Goal: Transaction & Acquisition: Purchase product/service

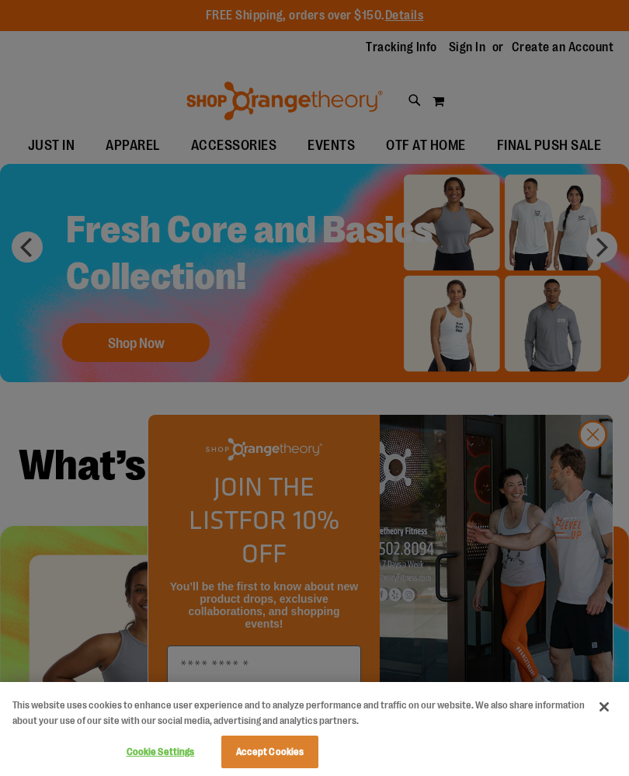
click at [584, 476] on div at bounding box center [314, 388] width 629 height 776
click at [596, 470] on div at bounding box center [314, 388] width 629 height 776
click at [597, 462] on div at bounding box center [314, 388] width 629 height 776
click at [591, 454] on div at bounding box center [314, 388] width 629 height 776
click at [602, 714] on button "Close" at bounding box center [604, 707] width 34 height 34
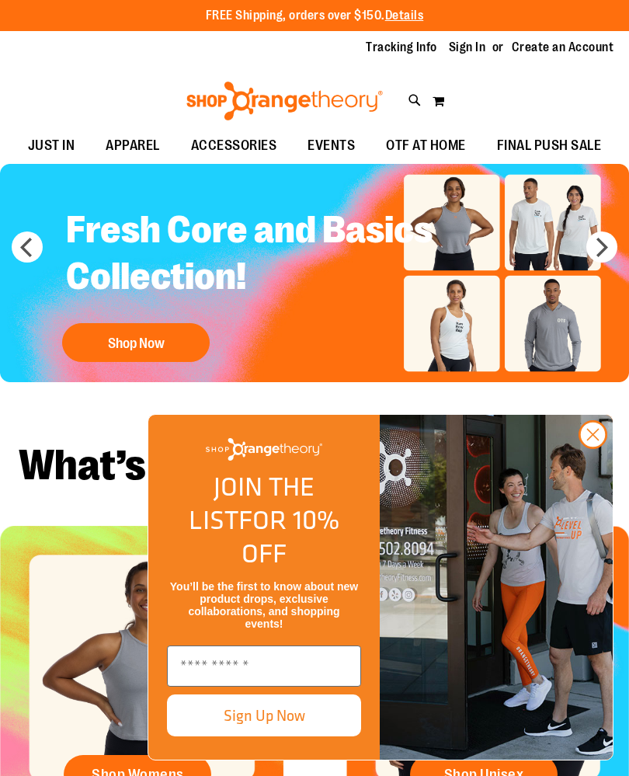
click at [594, 441] on icon "Close dialog" at bounding box center [593, 435] width 11 height 11
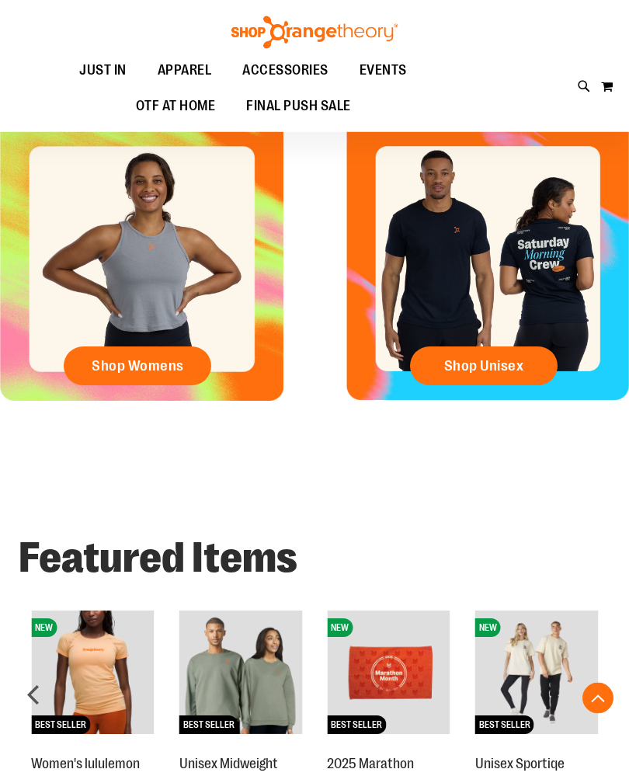
scroll to position [373, 0]
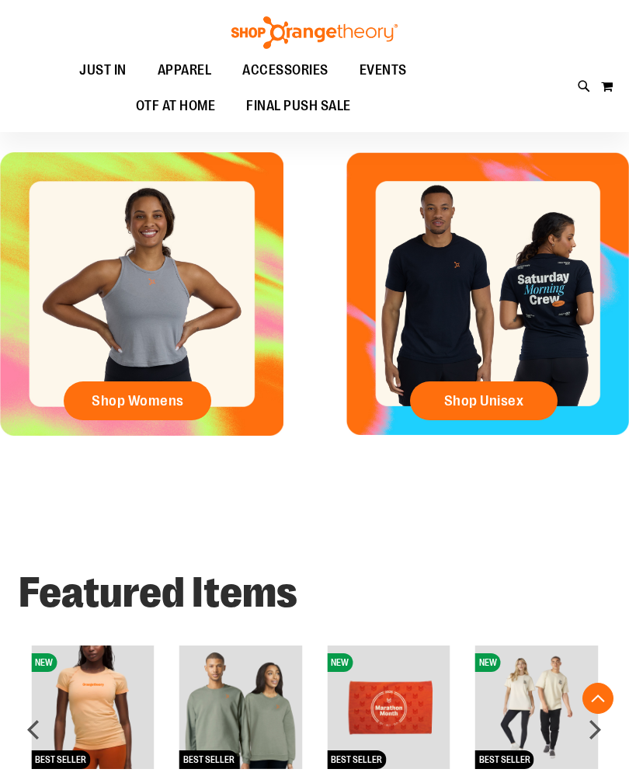
click at [511, 396] on span "Shop Unisex" at bounding box center [484, 400] width 80 height 17
click at [473, 406] on span "Shop Unisex" at bounding box center [484, 400] width 80 height 17
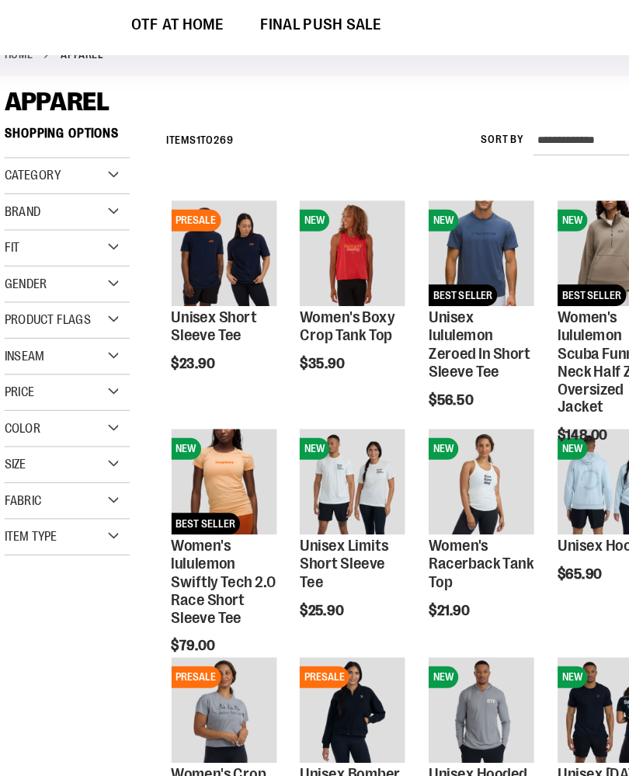
scroll to position [50, 0]
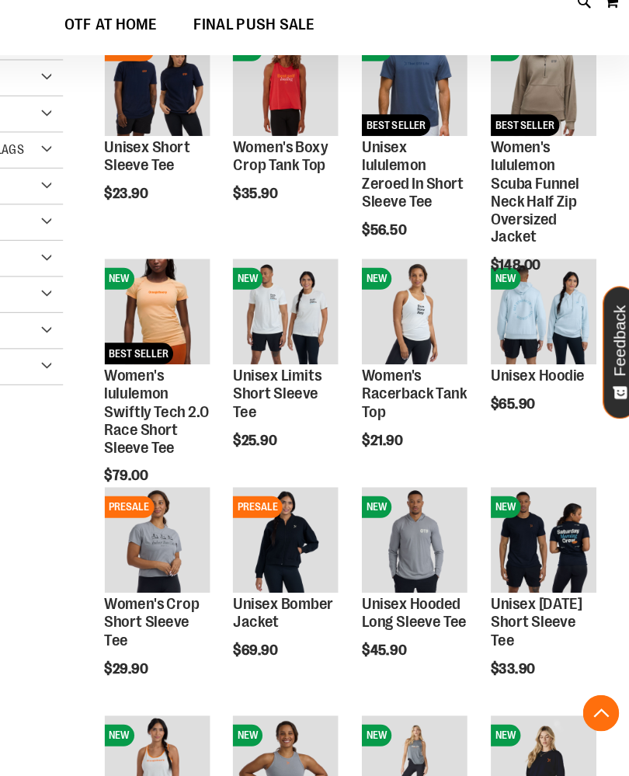
scroll to position [216, 0]
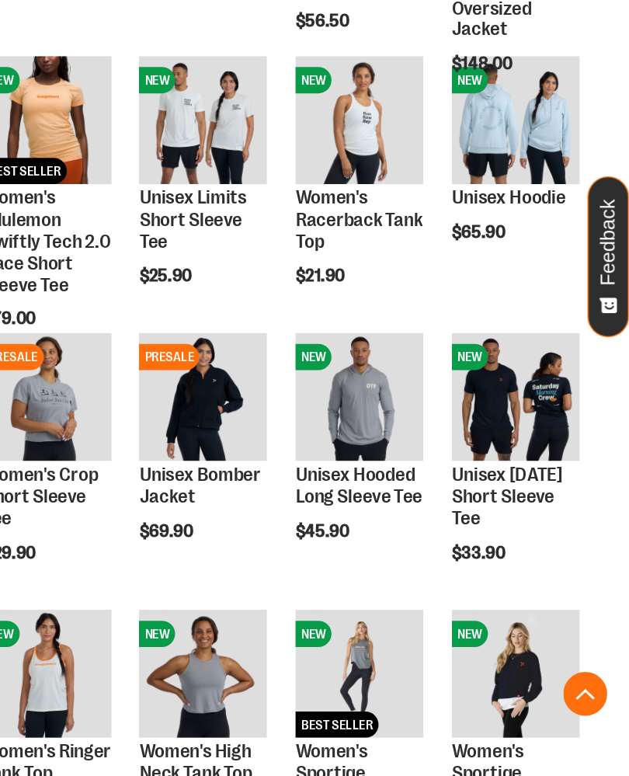
scroll to position [259, 0]
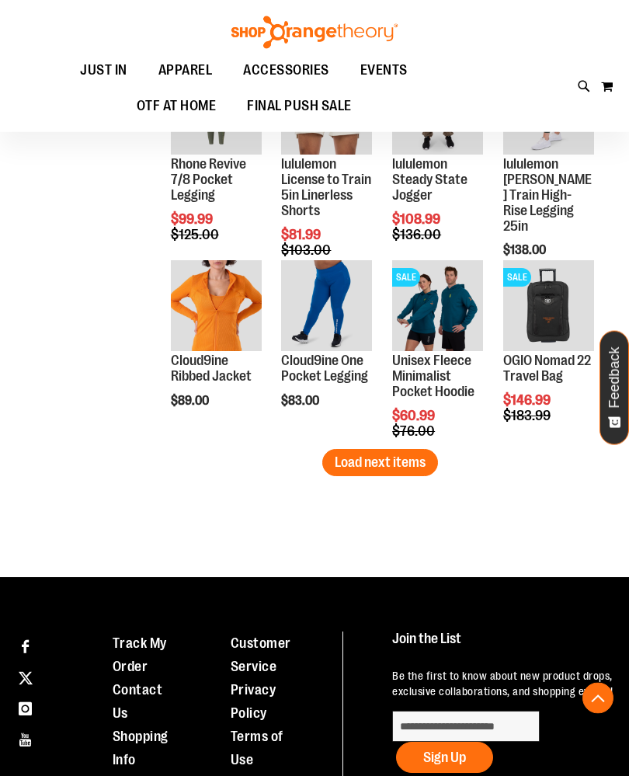
scroll to position [1620, 0]
click at [399, 465] on span "Load next items" at bounding box center [380, 463] width 91 height 16
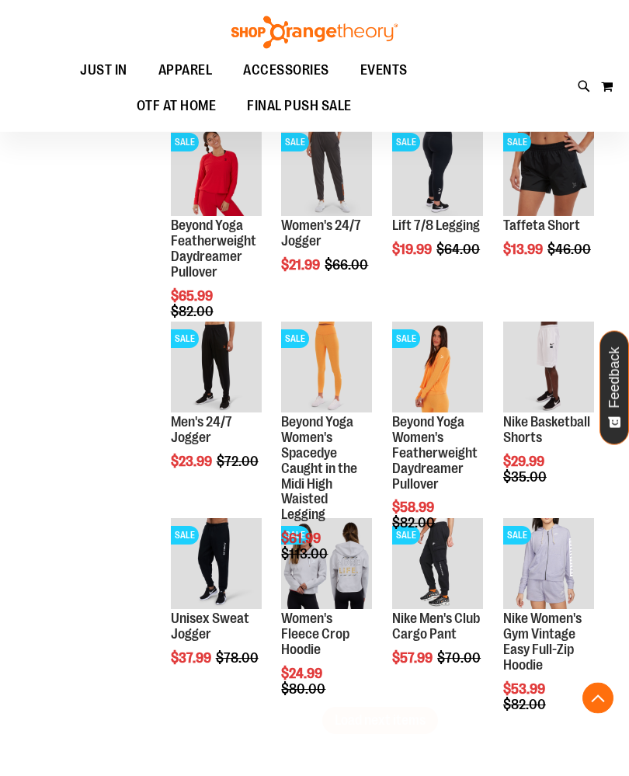
scroll to position [1964, 0]
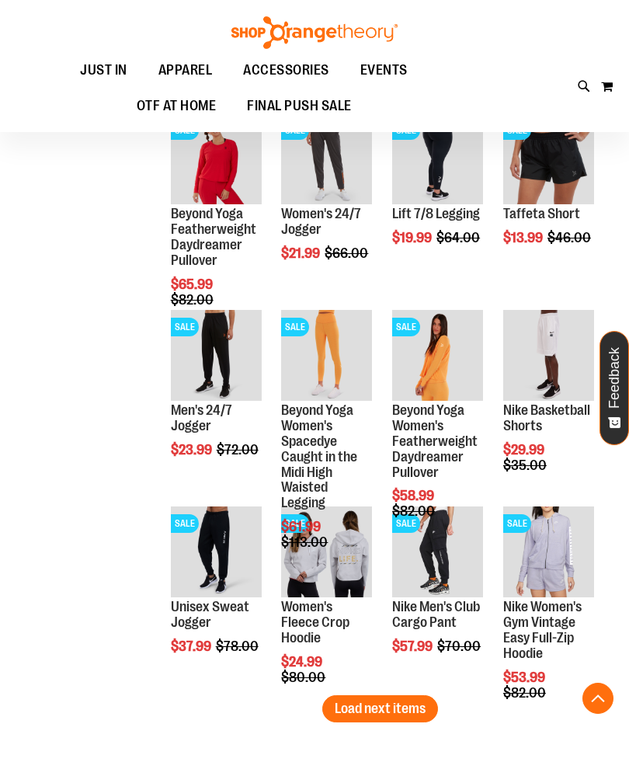
click at [397, 706] on span "Load next items" at bounding box center [380, 709] width 91 height 16
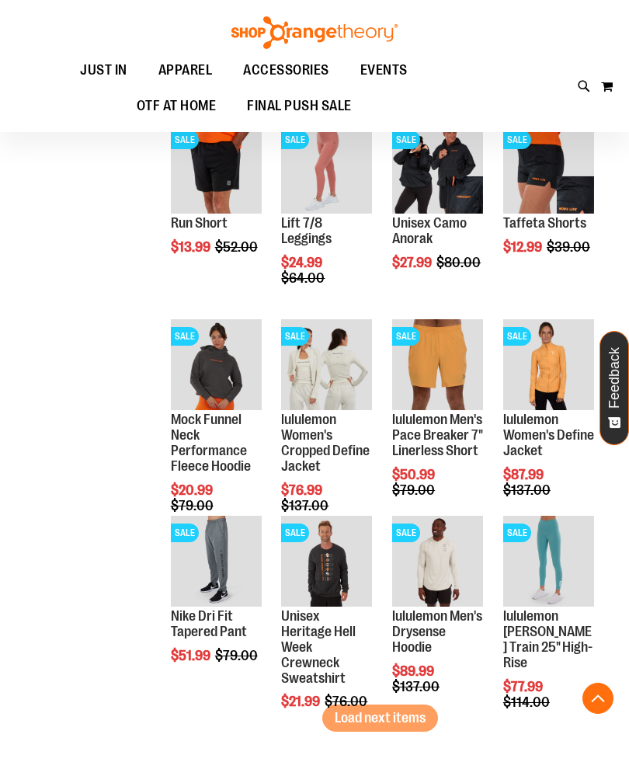
scroll to position [2599, 0]
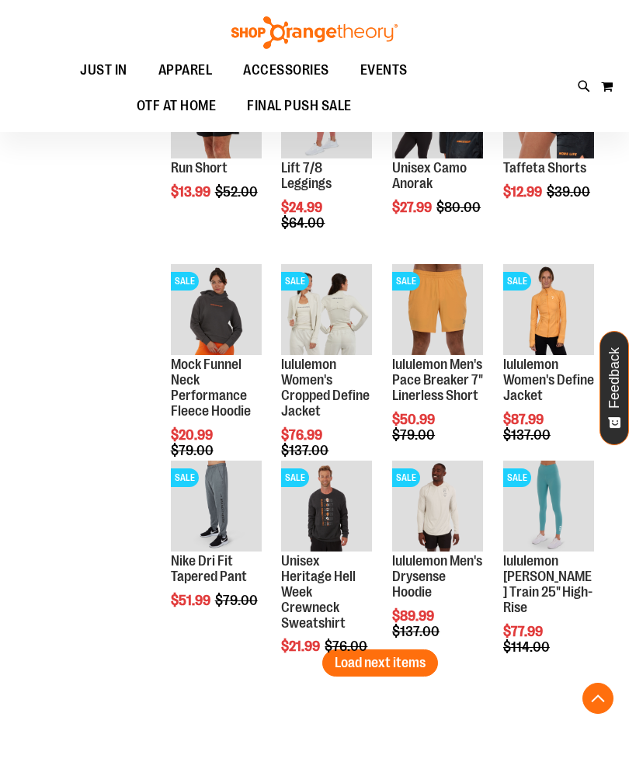
click at [392, 667] on span "Load next items" at bounding box center [380, 663] width 91 height 16
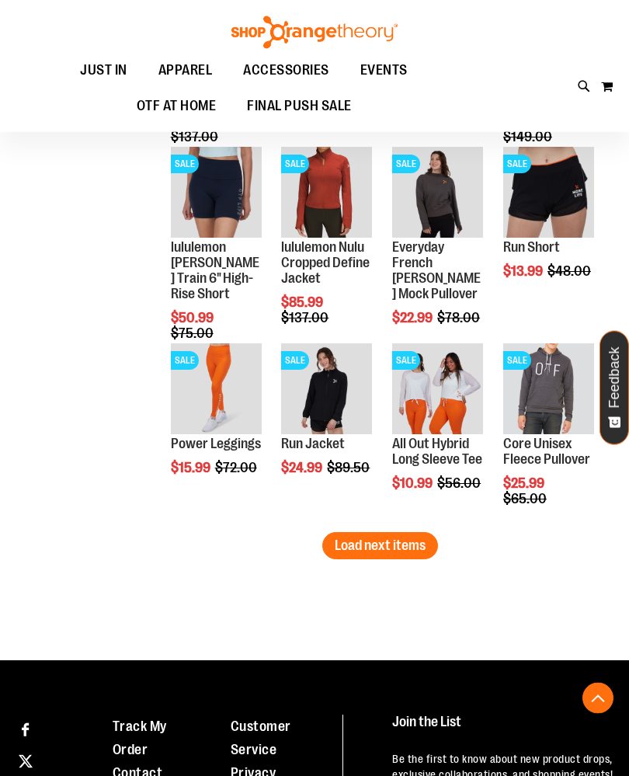
scroll to position [3306, 0]
click at [396, 546] on span "Load next items" at bounding box center [380, 546] width 91 height 16
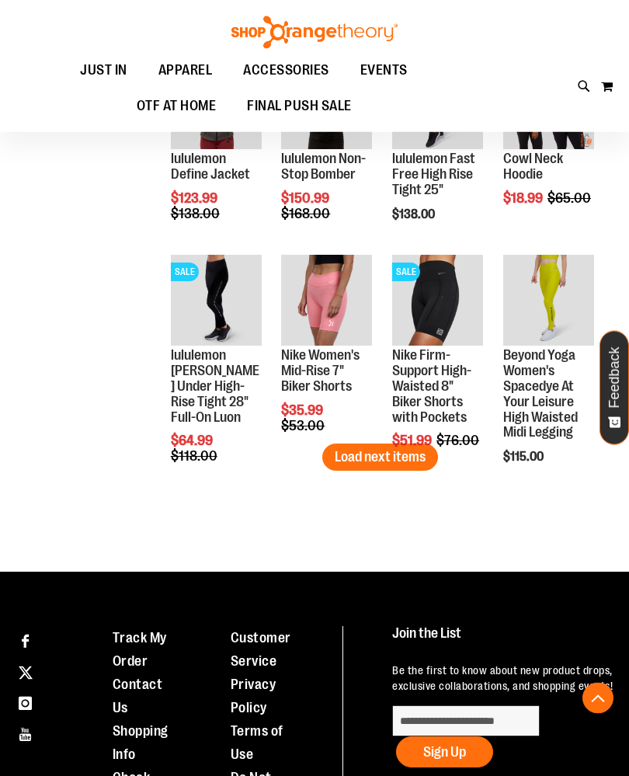
scroll to position [3985, 0]
click at [398, 459] on span "Load next items" at bounding box center [380, 457] width 91 height 16
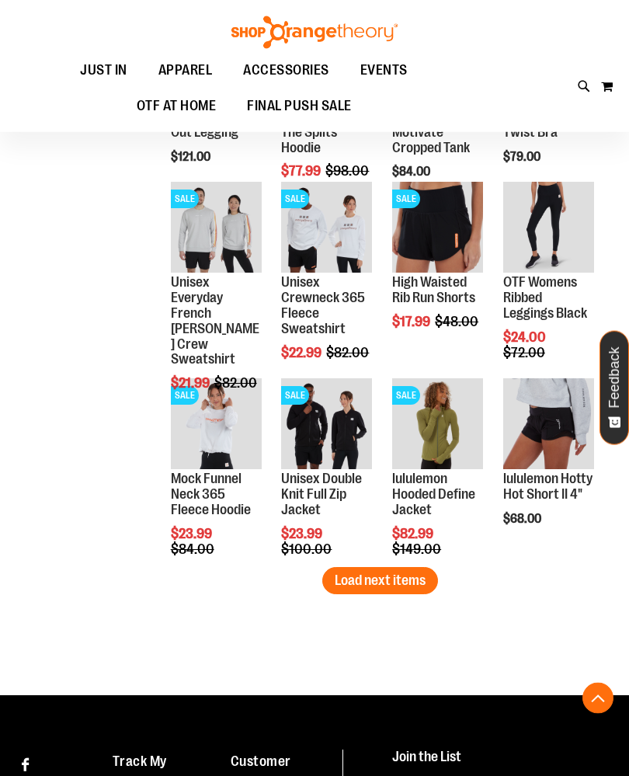
scroll to position [4451, 0]
click at [390, 583] on span "Load next items" at bounding box center [380, 581] width 91 height 16
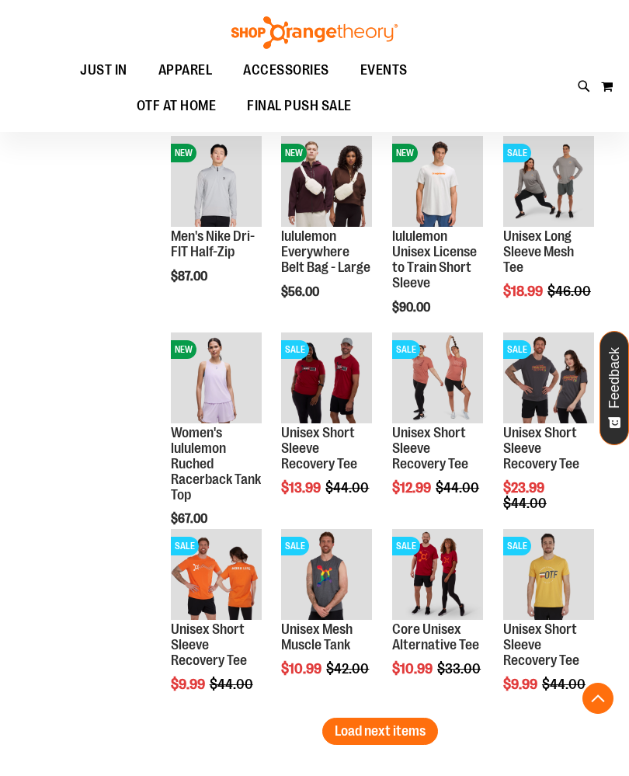
scroll to position [5020, 0]
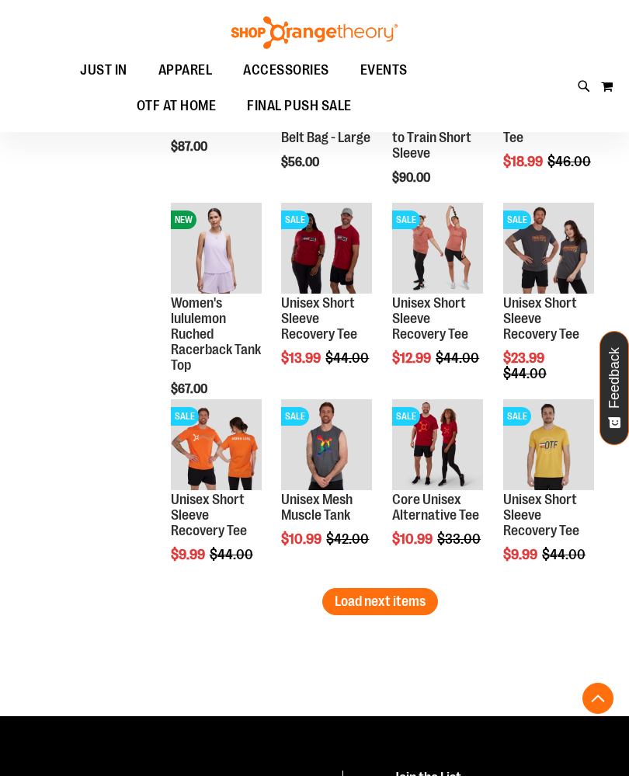
click at [404, 607] on span "Load next items" at bounding box center [380, 602] width 91 height 16
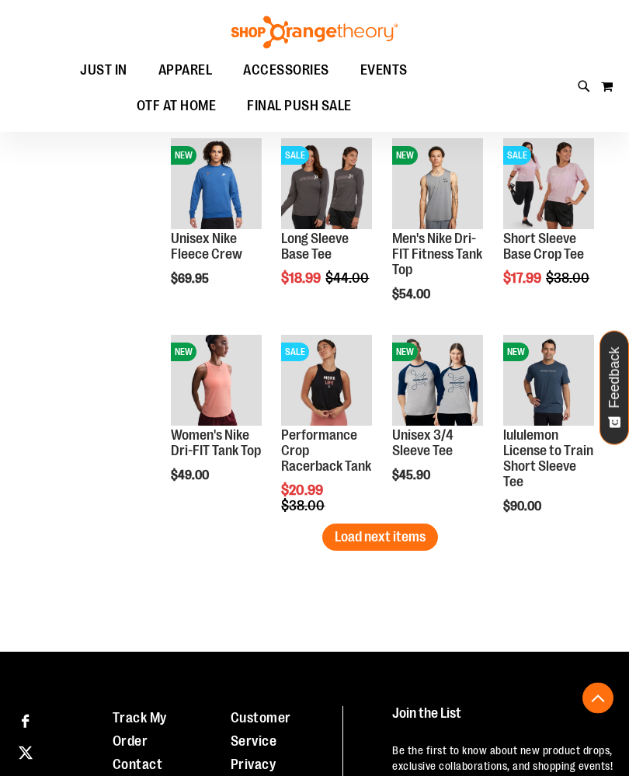
scroll to position [5674, 0]
click at [397, 540] on span "Load next items" at bounding box center [380, 537] width 91 height 16
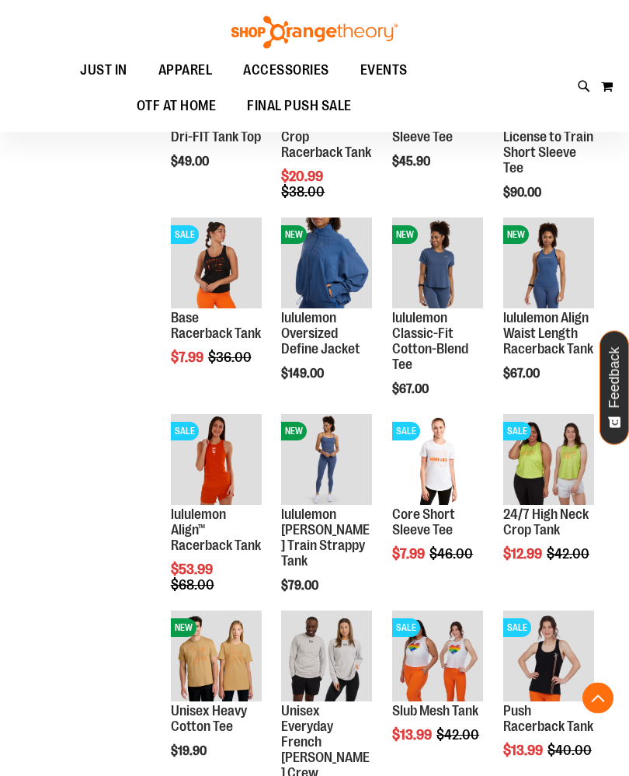
scroll to position [6047, 0]
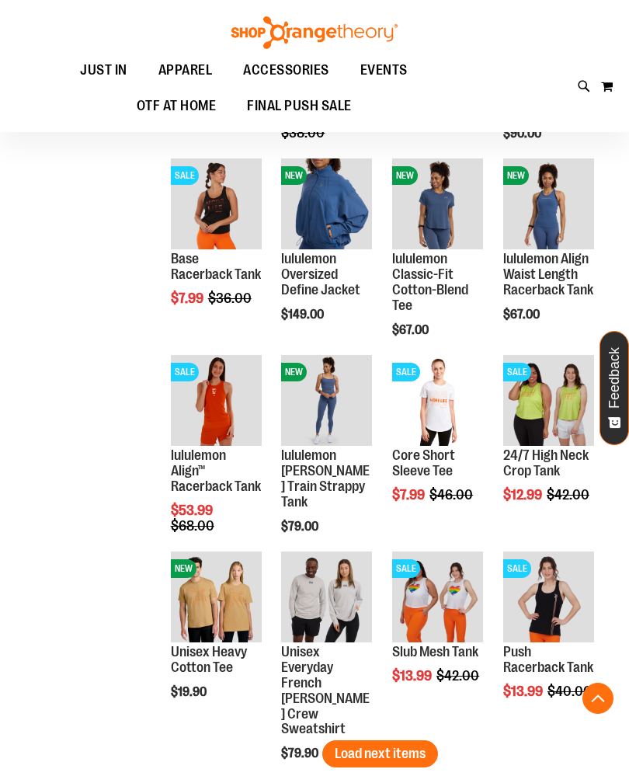
click at [394, 758] on span "Load next items" at bounding box center [380, 754] width 91 height 16
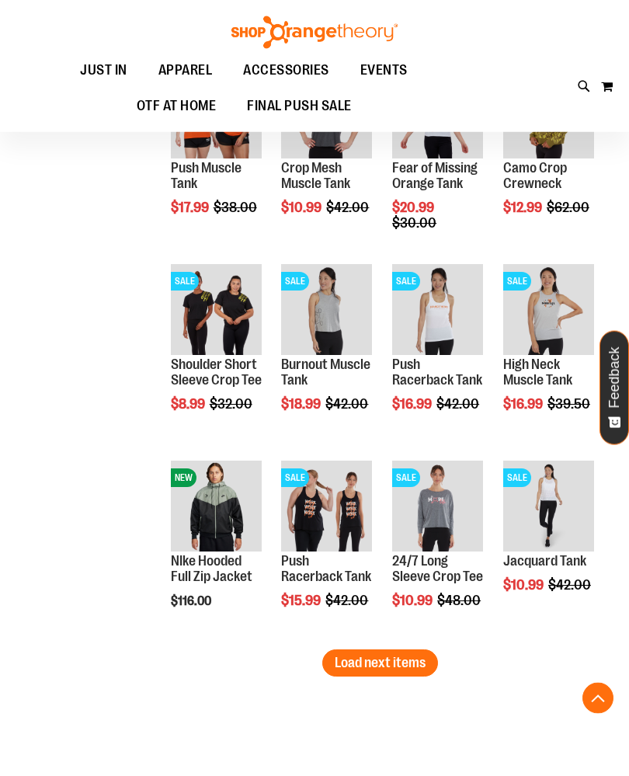
scroll to position [6728, 0]
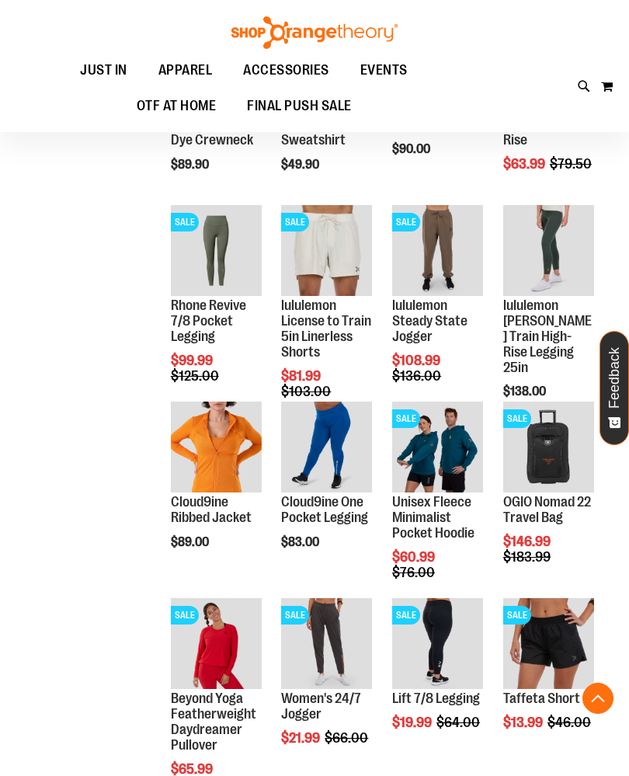
scroll to position [250, 0]
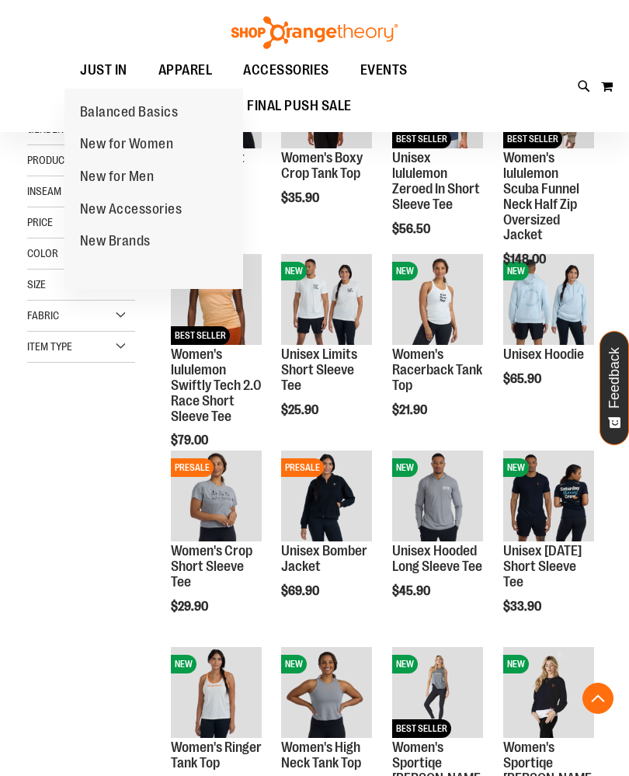
click at [130, 177] on span "New for Men" at bounding box center [117, 178] width 75 height 19
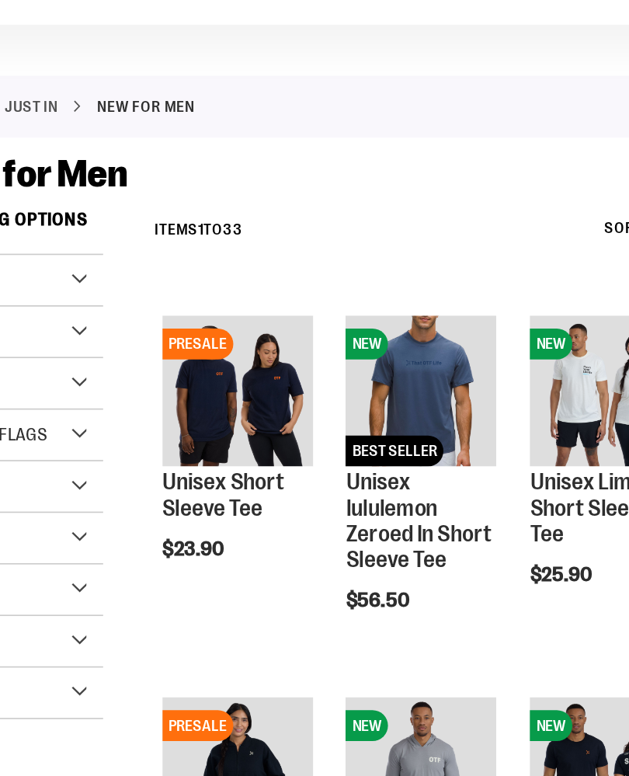
click at [171, 400] on link "Unisex Short Sleeve Tee" at bounding box center [208, 415] width 74 height 31
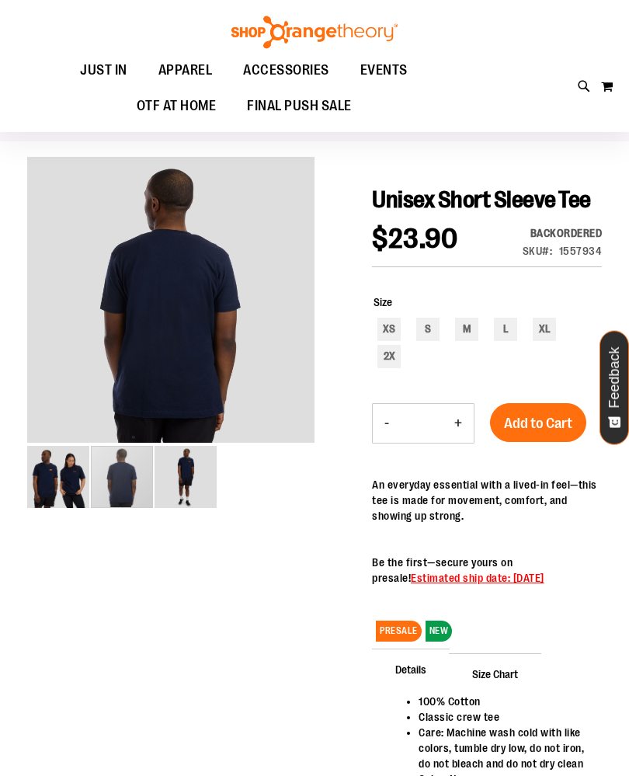
scroll to position [65, 0]
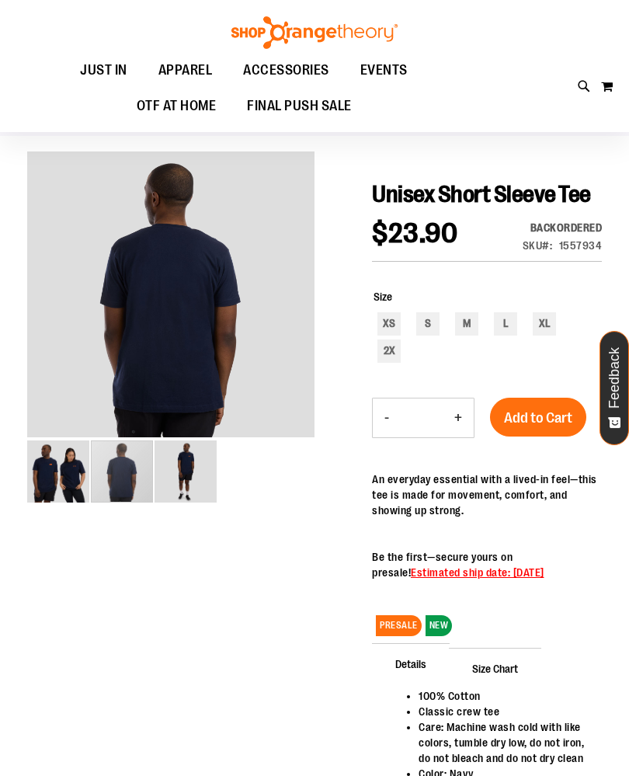
click at [125, 477] on div "carousel" at bounding box center [122, 472] width 62 height 62
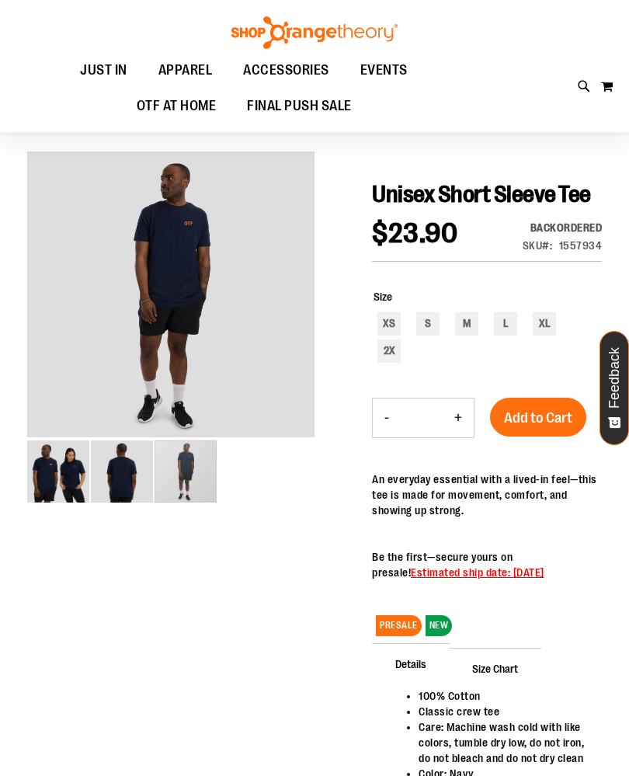
click at [176, 476] on div "carousel" at bounding box center [186, 472] width 62 height 62
